Goal: Task Accomplishment & Management: Use online tool/utility

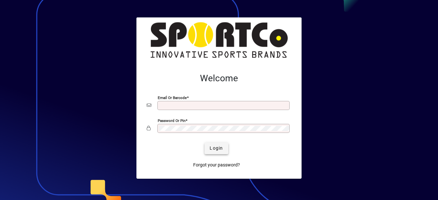
type input "**********"
click at [215, 147] on span "Login" at bounding box center [216, 148] width 13 height 7
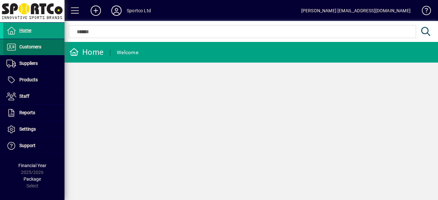
click at [20, 49] on span "Customers" at bounding box center [30, 46] width 22 height 5
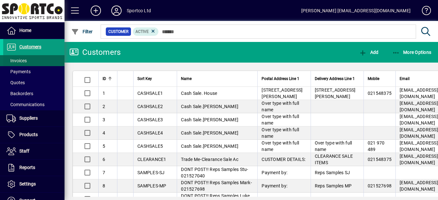
click at [16, 63] on span "Invoices" at bounding box center [16, 60] width 20 height 5
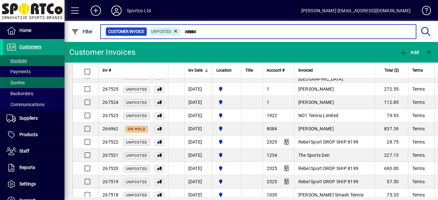
scroll to position [226, 0]
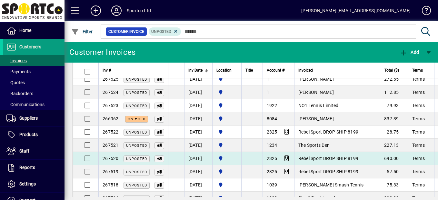
click at [180, 158] on td at bounding box center [176, 158] width 16 height 13
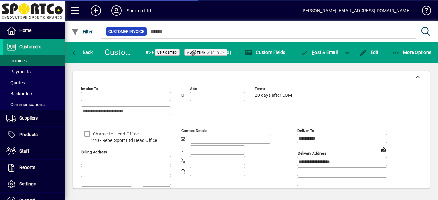
type input "**********"
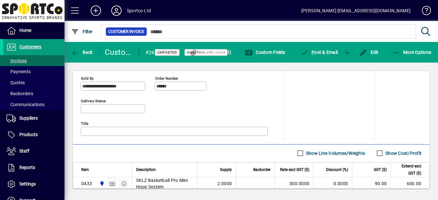
scroll to position [351, 0]
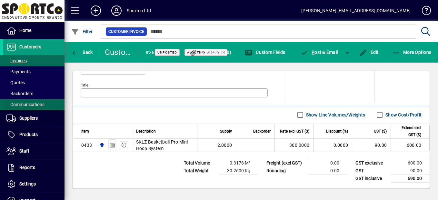
click at [23, 106] on span "Communications" at bounding box center [25, 104] width 38 height 5
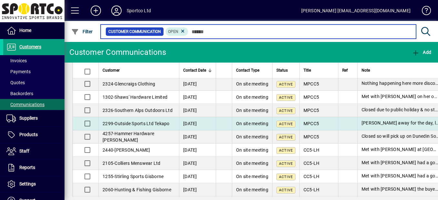
scroll to position [129, 0]
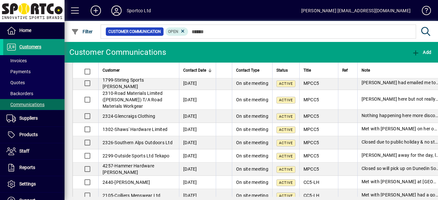
click at [36, 48] on span "Customers" at bounding box center [30, 46] width 22 height 5
